Goal: Participate in discussion: Engage in conversation with other users on a specific topic

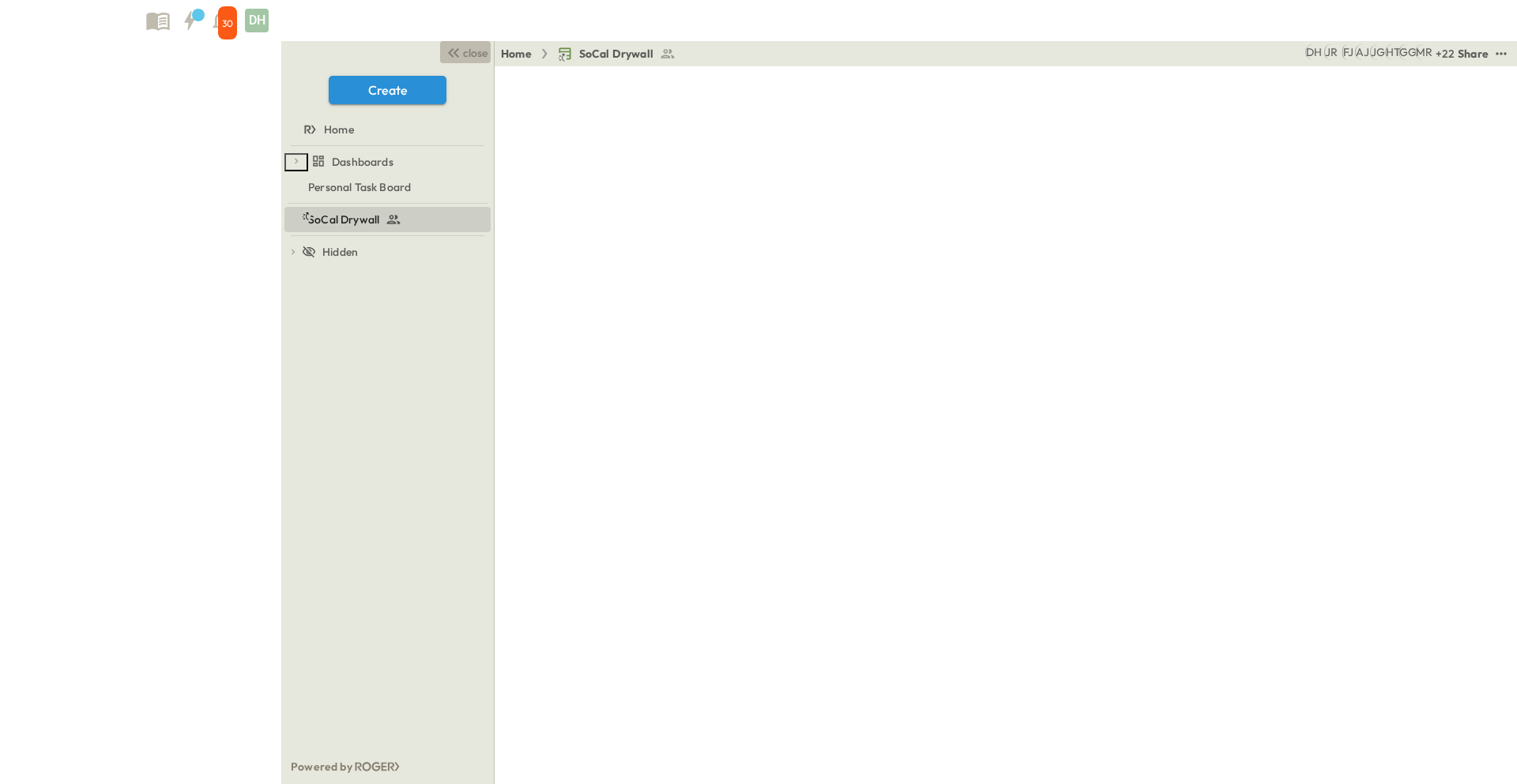
click at [463, 52] on span "close" at bounding box center [475, 53] width 25 height 16
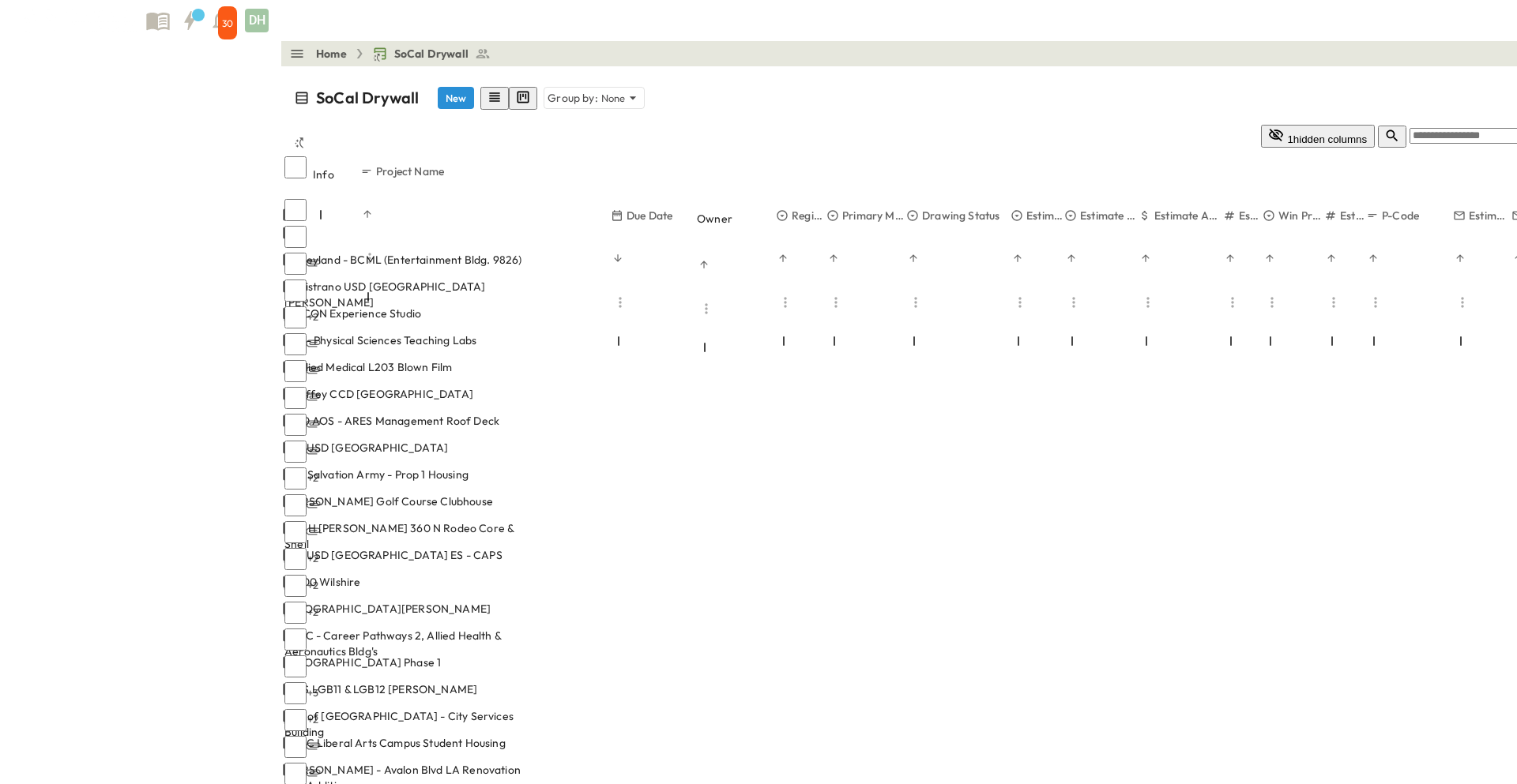
click at [1262, 44] on div "+ 22 MR GG HT JG AJ [PERSON_NAME] DH" at bounding box center [1498, 54] width 471 height 19
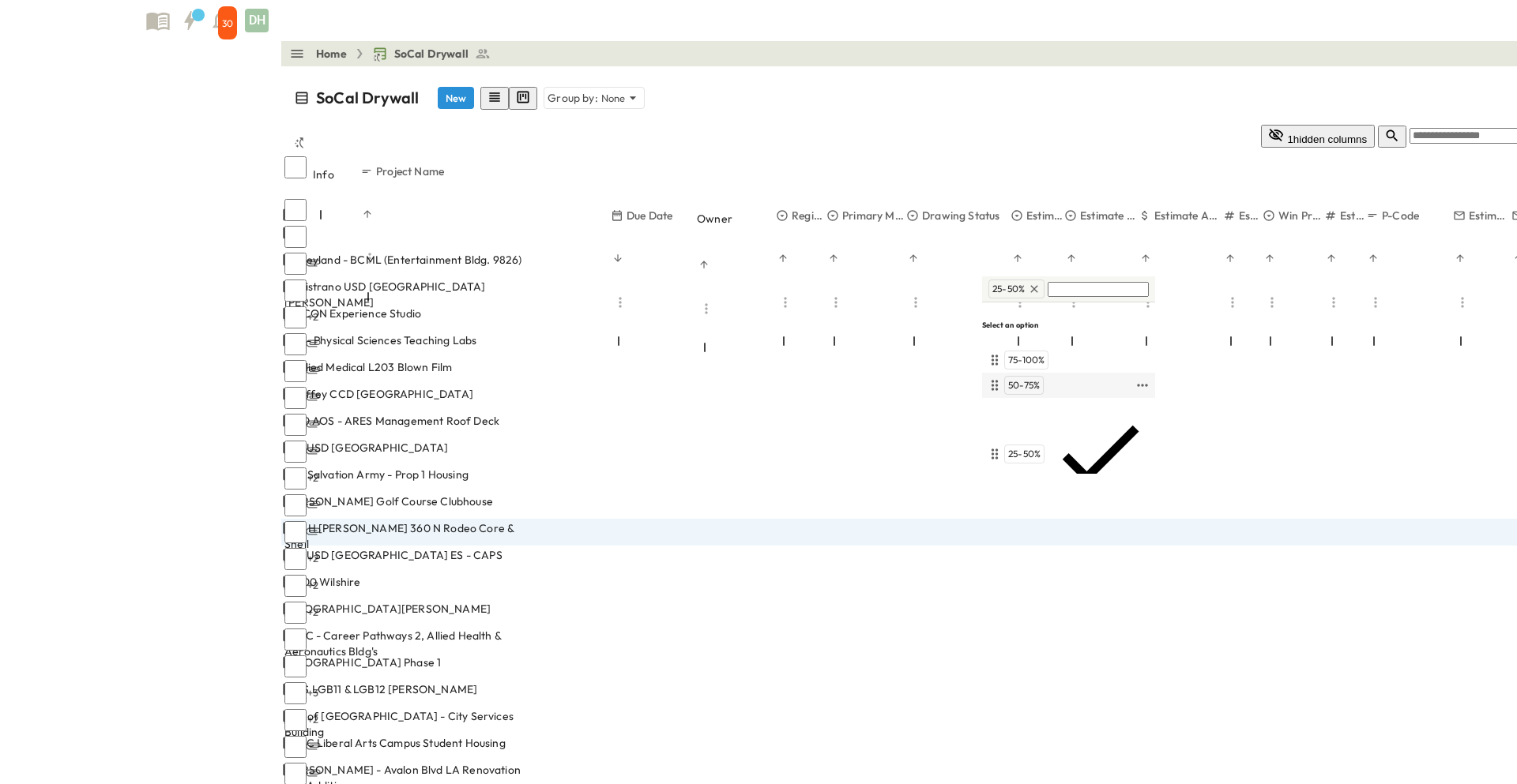
click at [1030, 385] on span "50-75%" at bounding box center [1024, 386] width 31 height 13
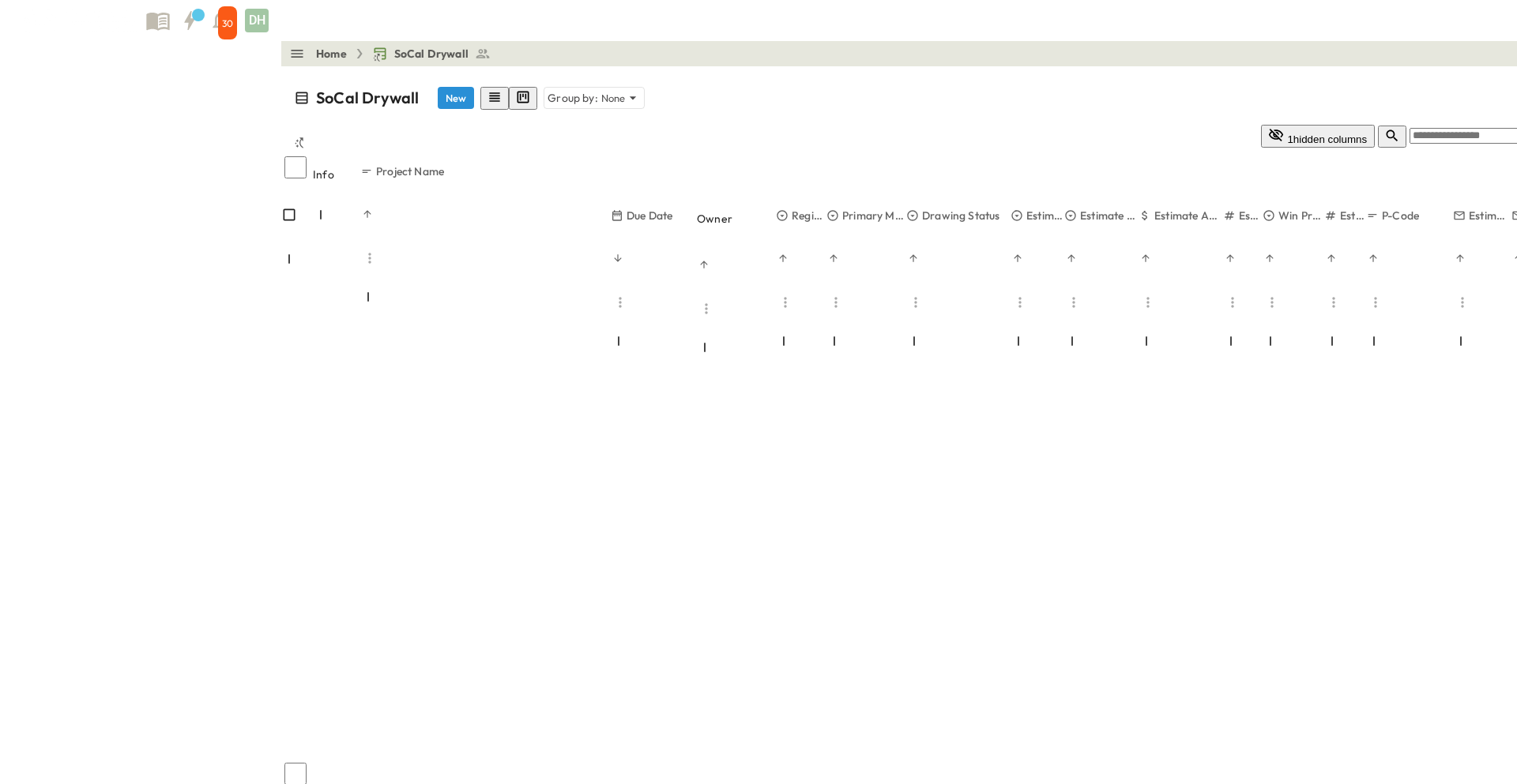
scroll to position [632, 0]
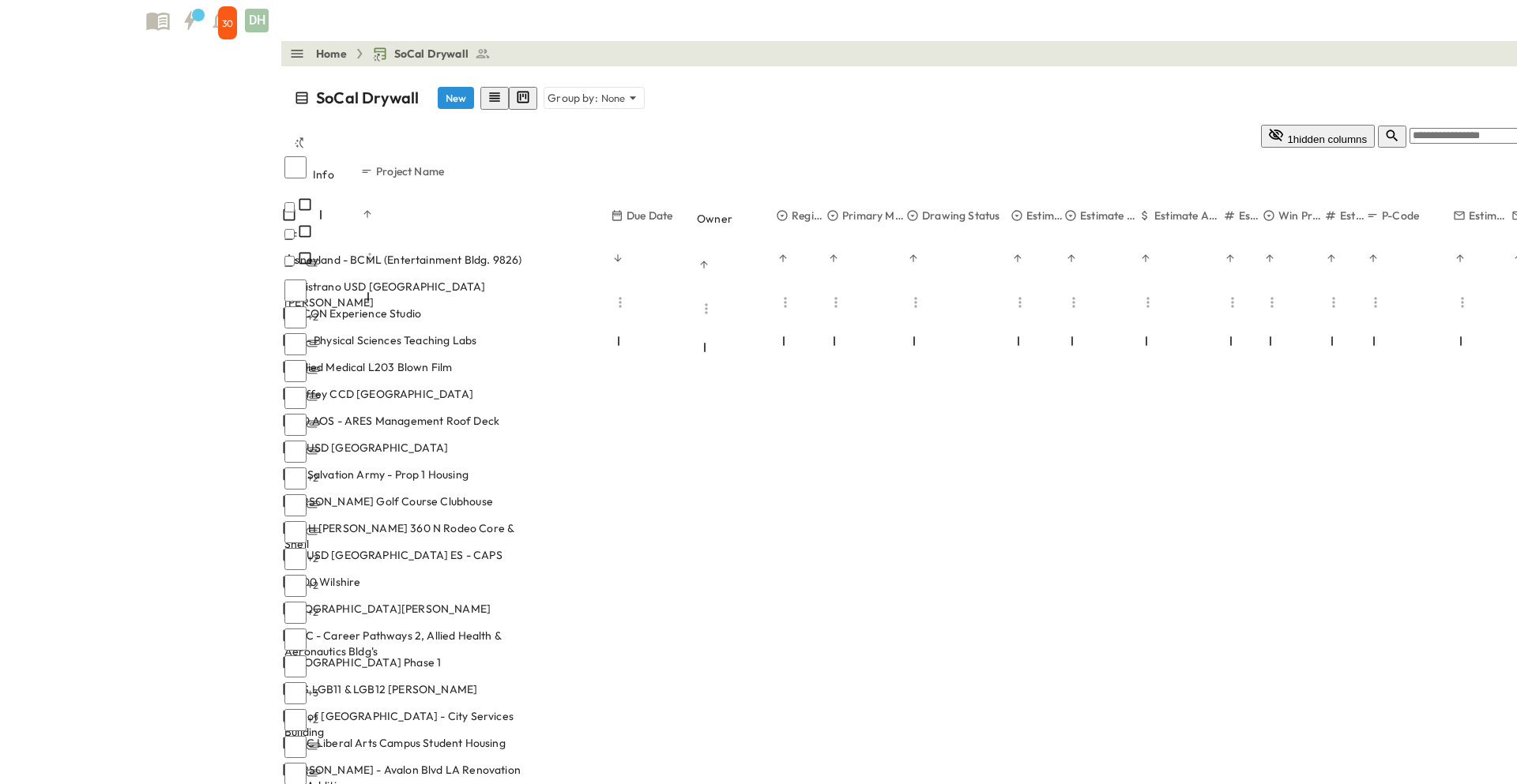
scroll to position [0, 0]
